Goal: Information Seeking & Learning: Learn about a topic

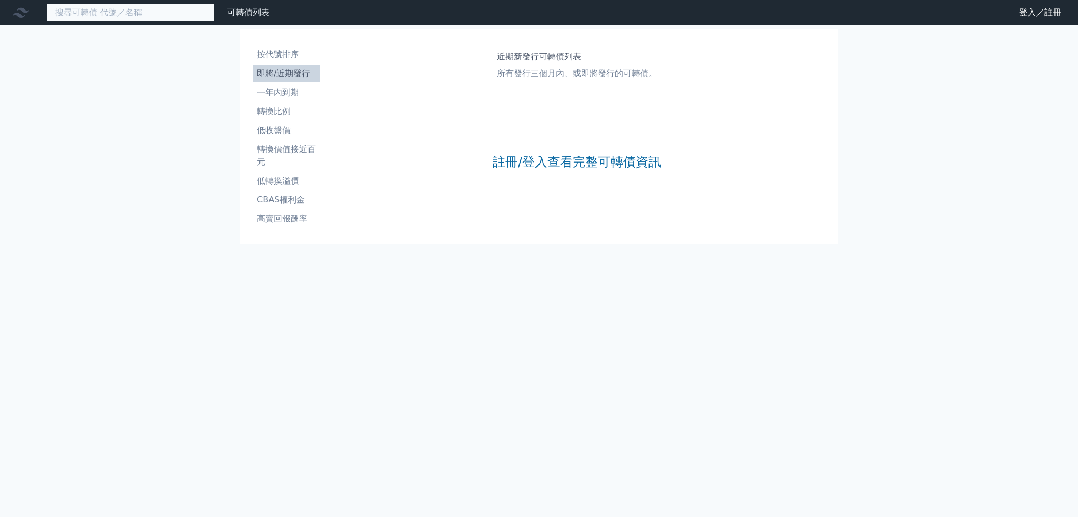
click at [107, 12] on input at bounding box center [130, 13] width 168 height 18
click at [97, 13] on input at bounding box center [130, 13] width 168 height 18
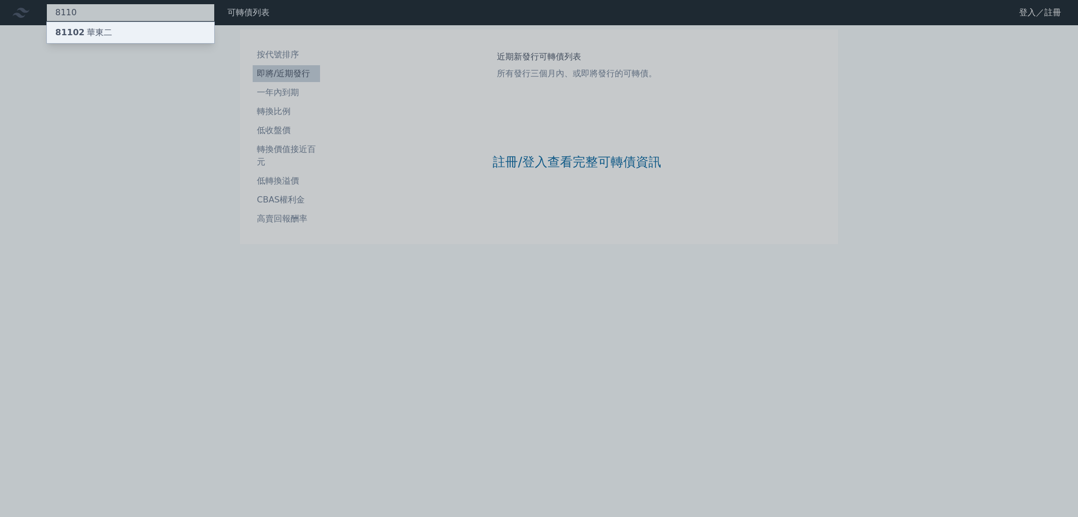
type input "8110"
click at [94, 27] on div "81102 華東二" at bounding box center [83, 32] width 57 height 13
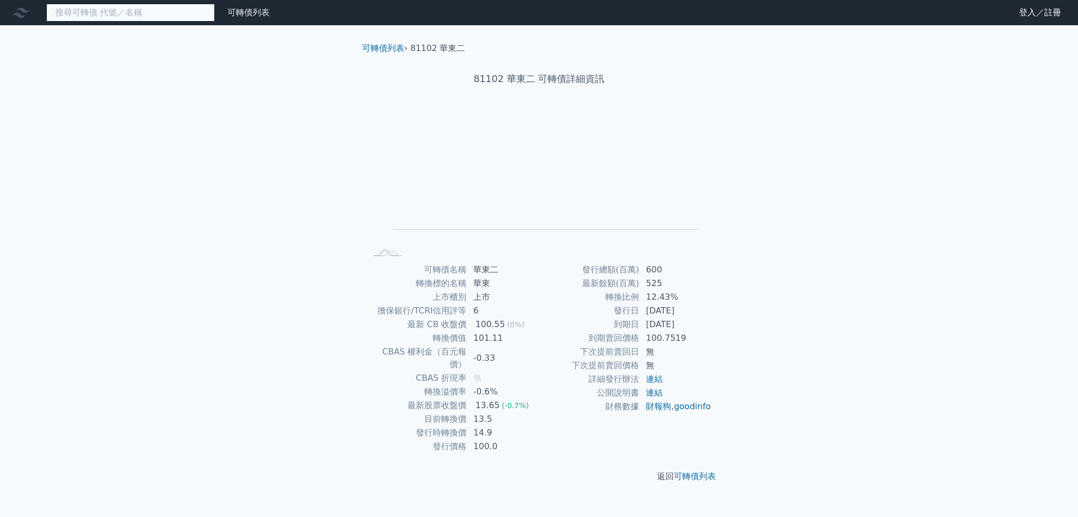
click at [127, 10] on input at bounding box center [130, 13] width 168 height 18
click at [114, 18] on input at bounding box center [130, 13] width 168 height 18
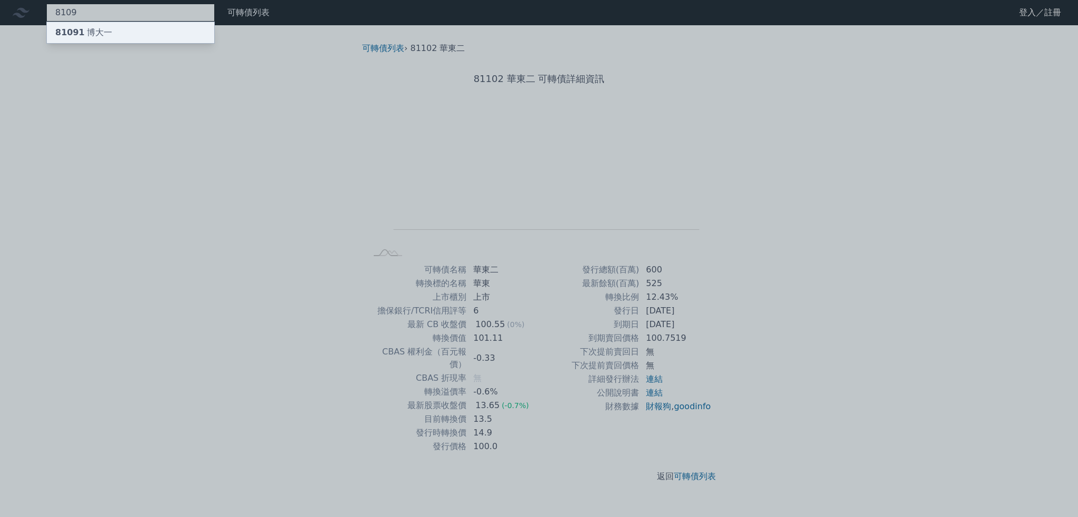
type input "8109"
click at [126, 30] on div "81091 博大一" at bounding box center [130, 32] width 167 height 21
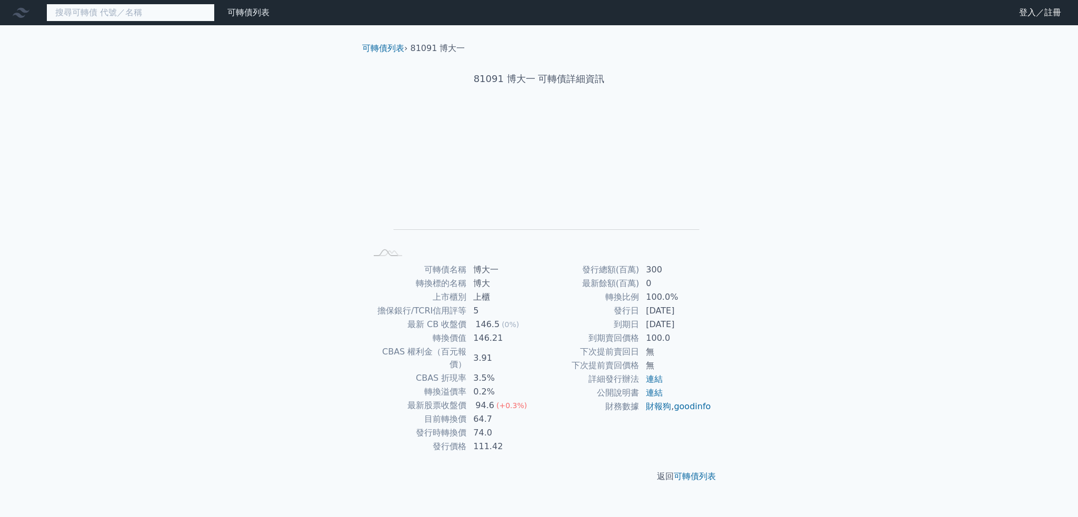
click at [163, 17] on input at bounding box center [130, 13] width 168 height 18
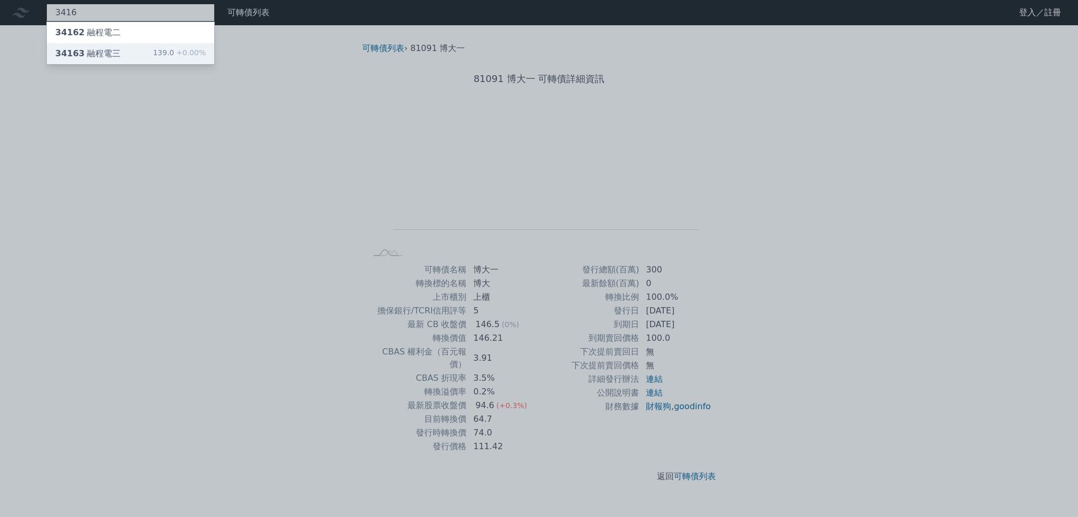
type input "3416"
click at [132, 57] on div "34163 融程電三 139.0 +0.00%" at bounding box center [130, 53] width 167 height 21
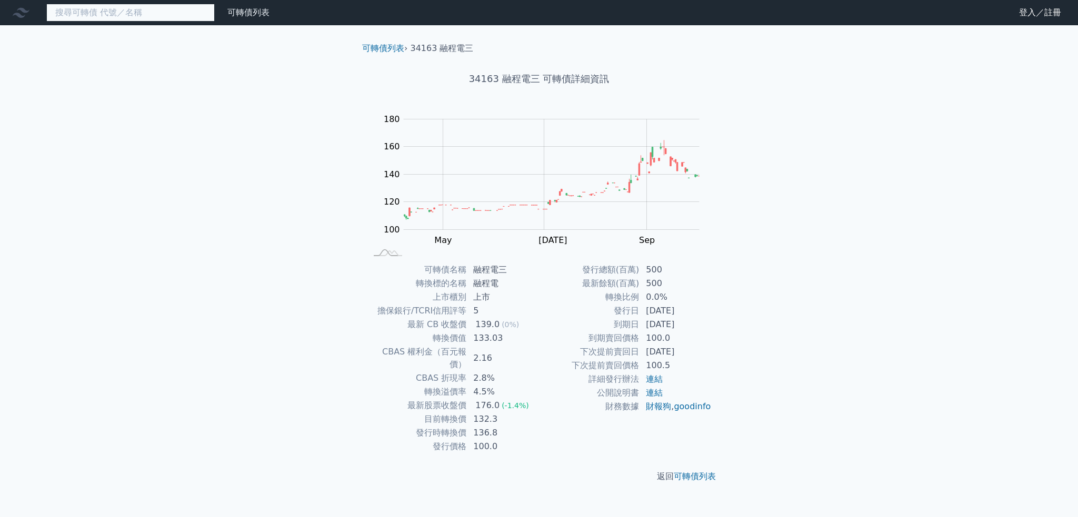
click at [72, 6] on input at bounding box center [130, 13] width 168 height 18
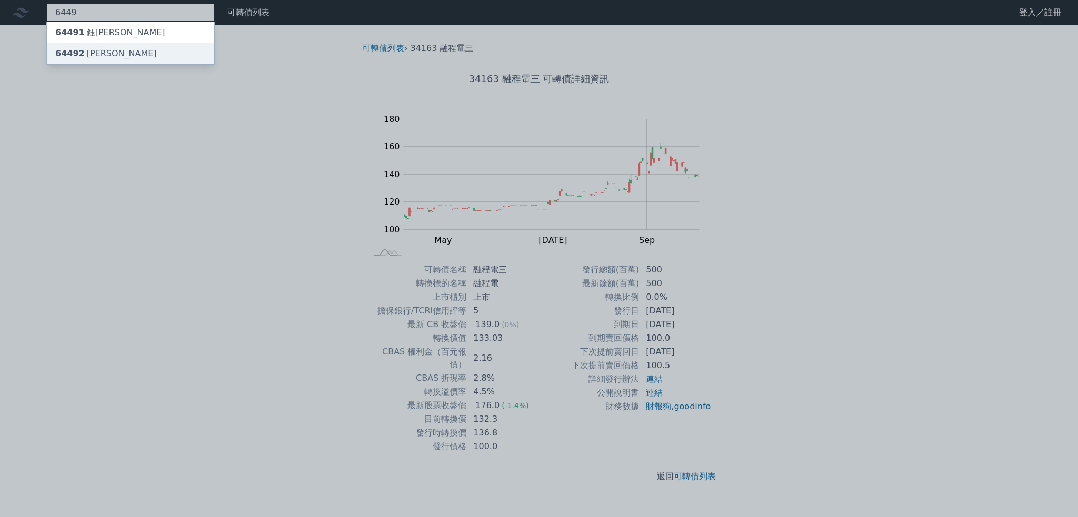
type input "6449"
click at [117, 49] on div "64492 [PERSON_NAME]" at bounding box center [130, 53] width 167 height 21
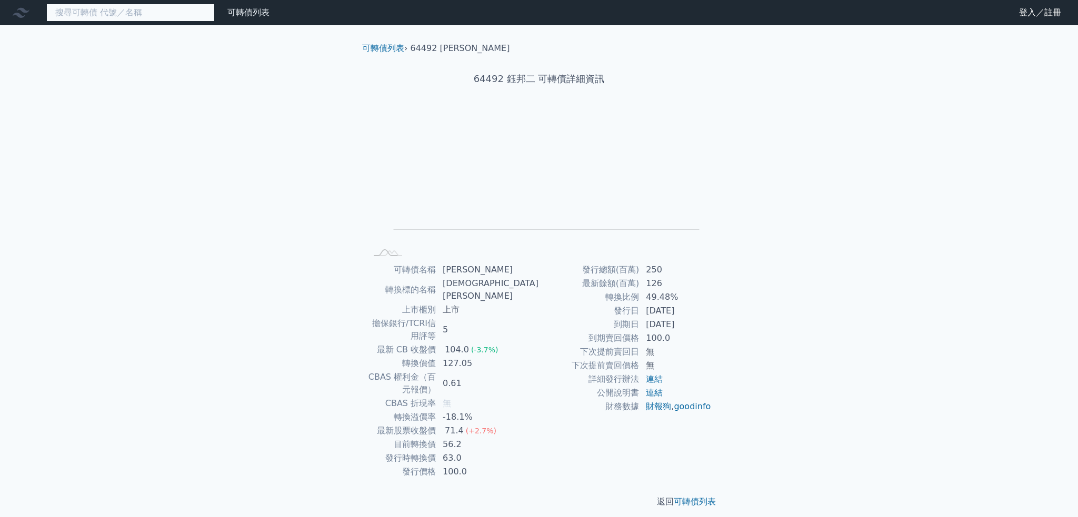
click at [72, 9] on input at bounding box center [130, 13] width 168 height 18
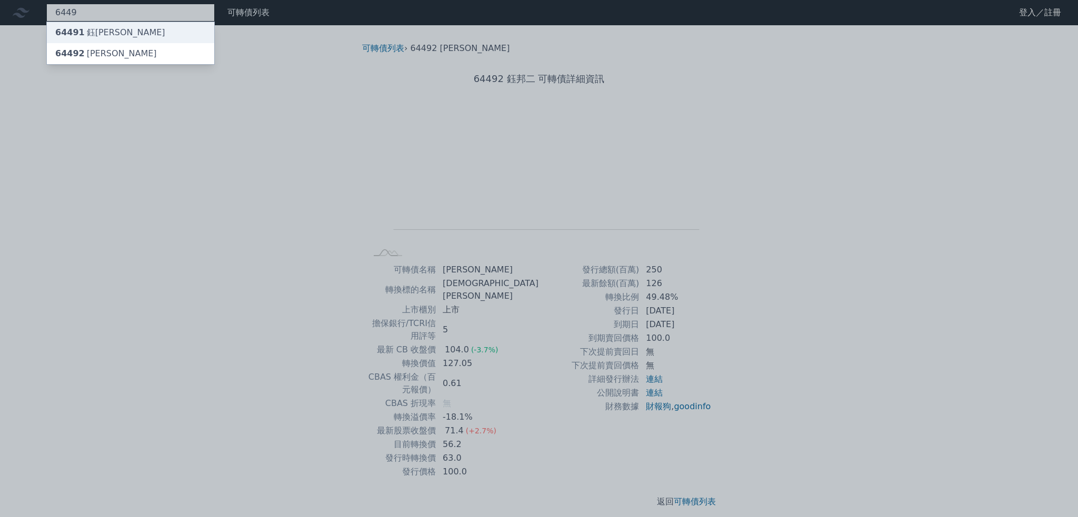
type input "6449"
click at [95, 31] on div "64491 [PERSON_NAME]" at bounding box center [110, 32] width 110 height 13
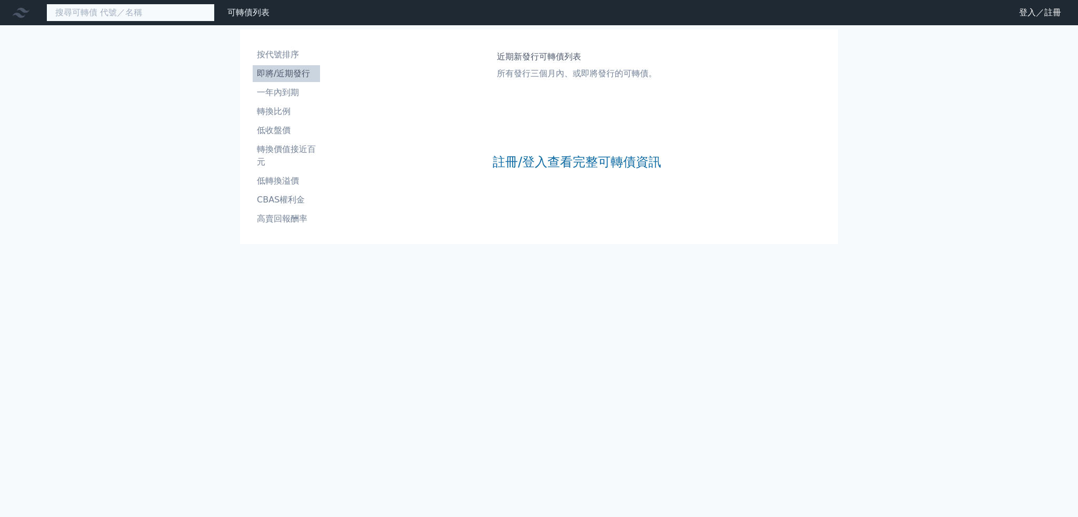
click at [87, 19] on input at bounding box center [130, 13] width 168 height 18
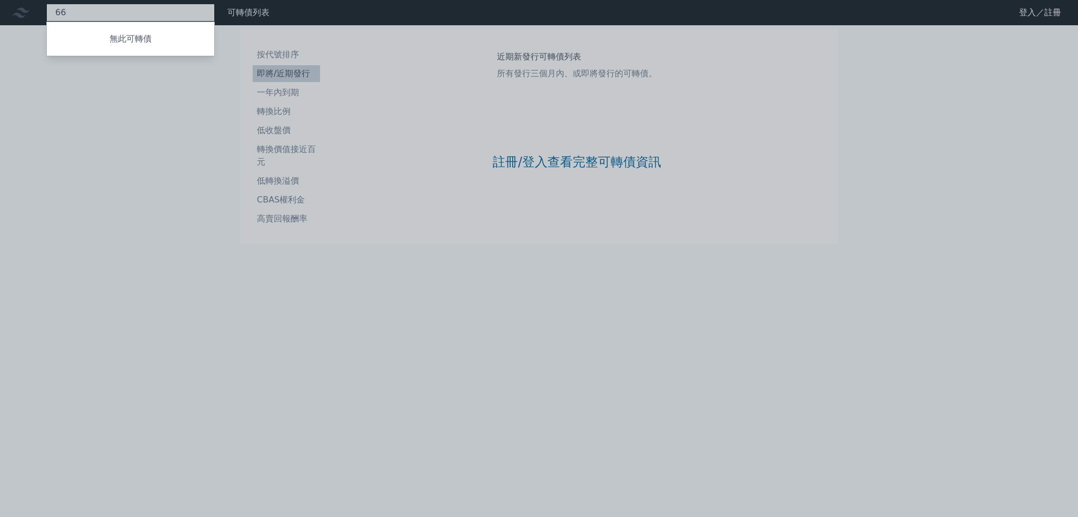
type input "6"
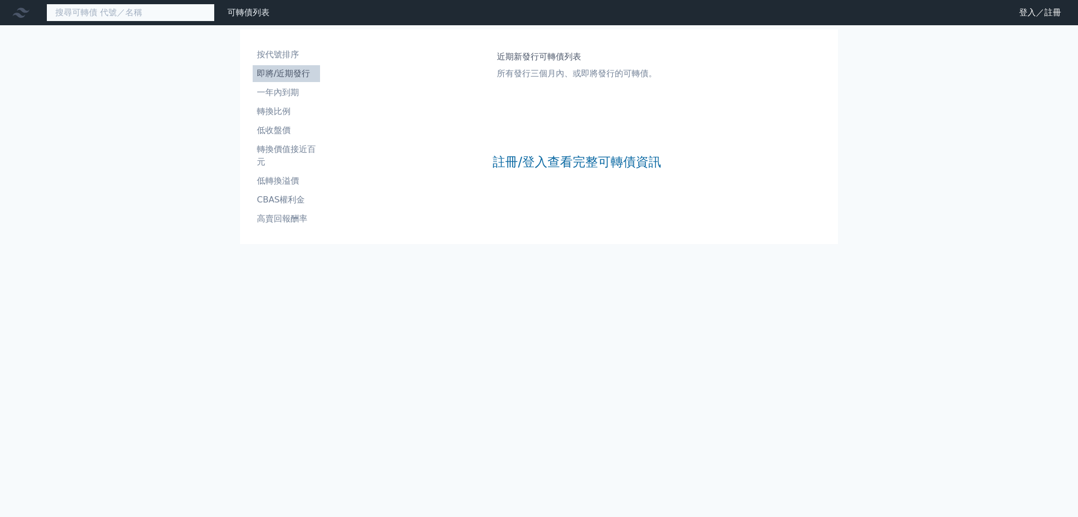
click at [109, 13] on input at bounding box center [130, 13] width 168 height 18
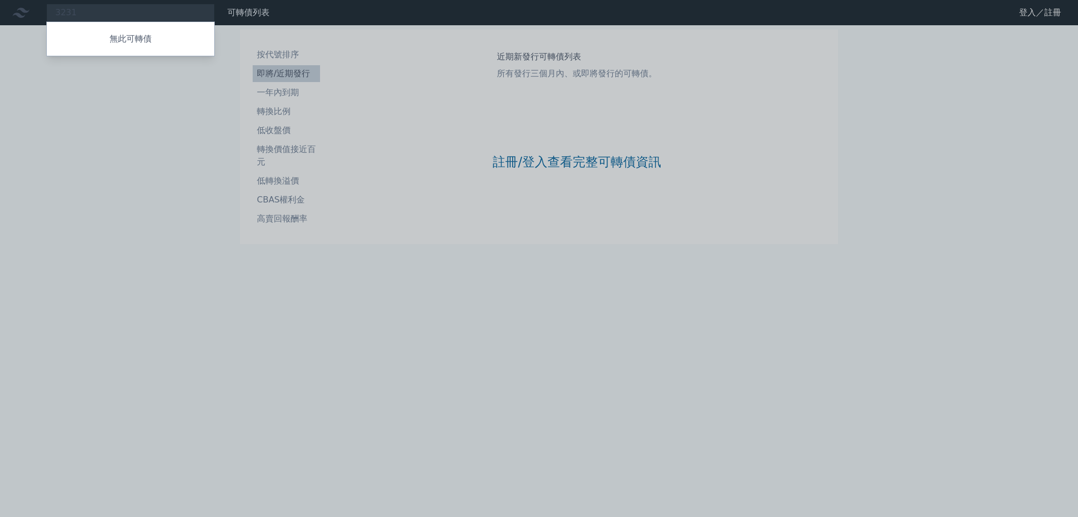
drag, startPoint x: 86, startPoint y: 14, endPoint x: 54, endPoint y: 10, distance: 31.9
click at [54, 10] on div at bounding box center [539, 258] width 1078 height 517
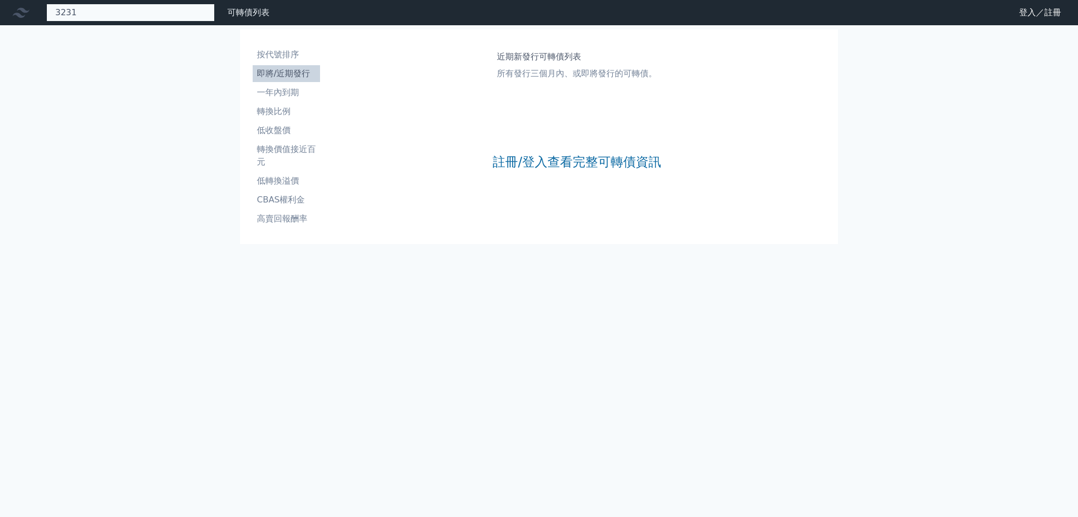
click at [83, 14] on div "3231 無此可轉債" at bounding box center [130, 13] width 168 height 18
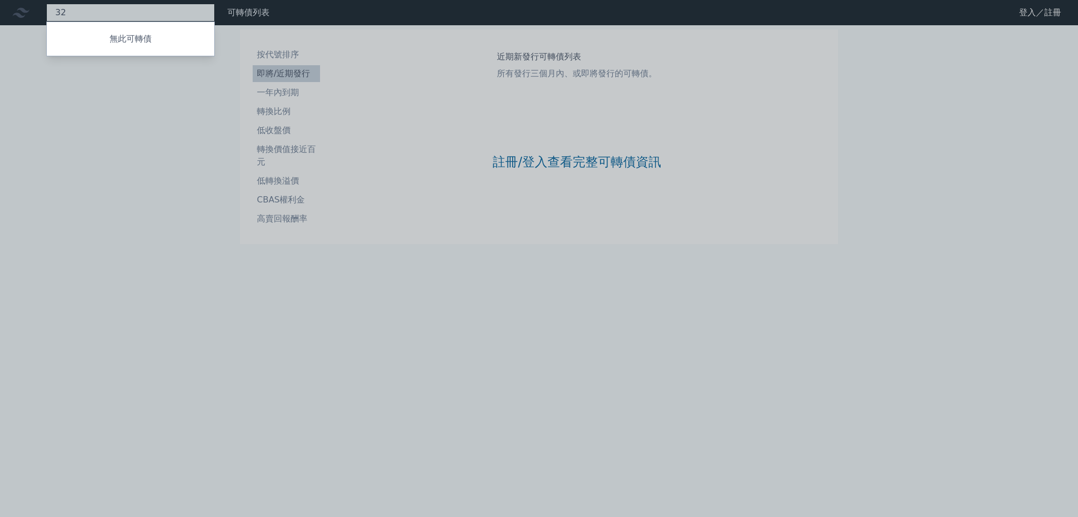
type input "3"
type input "4"
click at [101, 8] on div at bounding box center [539, 258] width 1078 height 517
click at [101, 8] on div "1104 無此可轉債" at bounding box center [130, 13] width 168 height 18
type input "1"
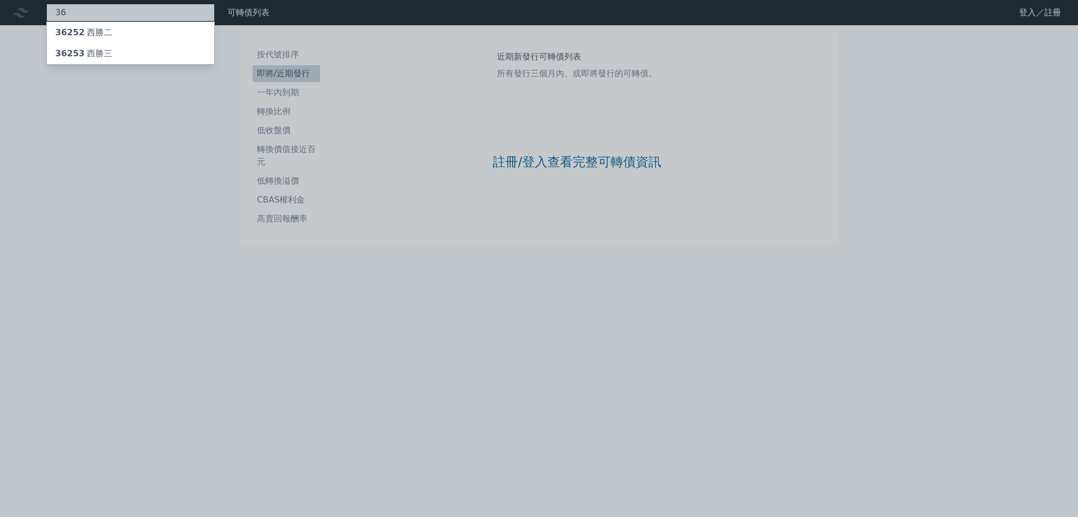
type input "3"
type input "8034"
